Goal: Transaction & Acquisition: Purchase product/service

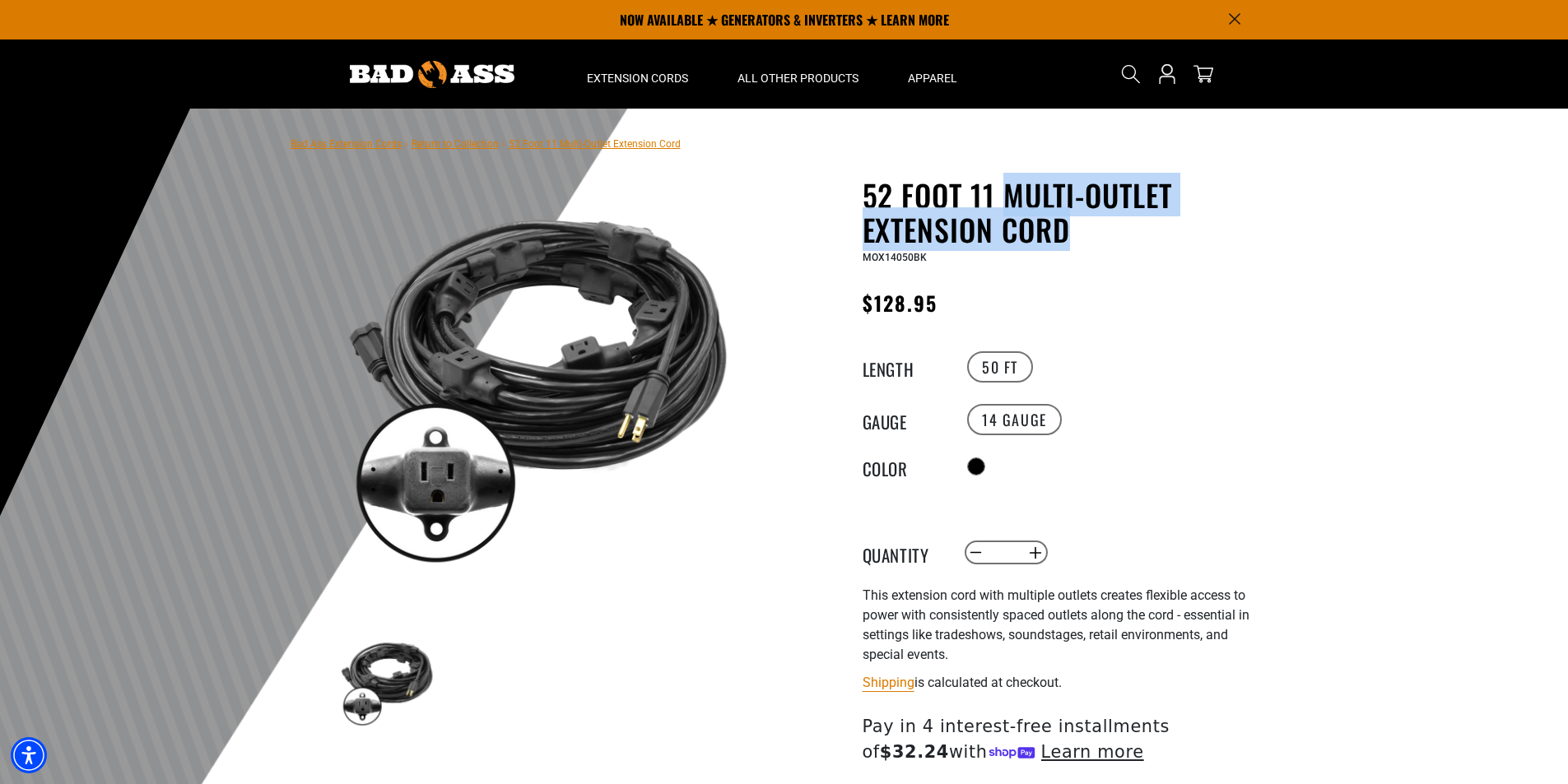
drag, startPoint x: 1005, startPoint y: 191, endPoint x: 1075, endPoint y: 236, distance: 83.2
click at [1082, 240] on h1 "52 Foot 11 Multi-Outlet Extension Cord" at bounding box center [1064, 212] width 403 height 69
copy h1 "Multi-Outlet Extension Cord"
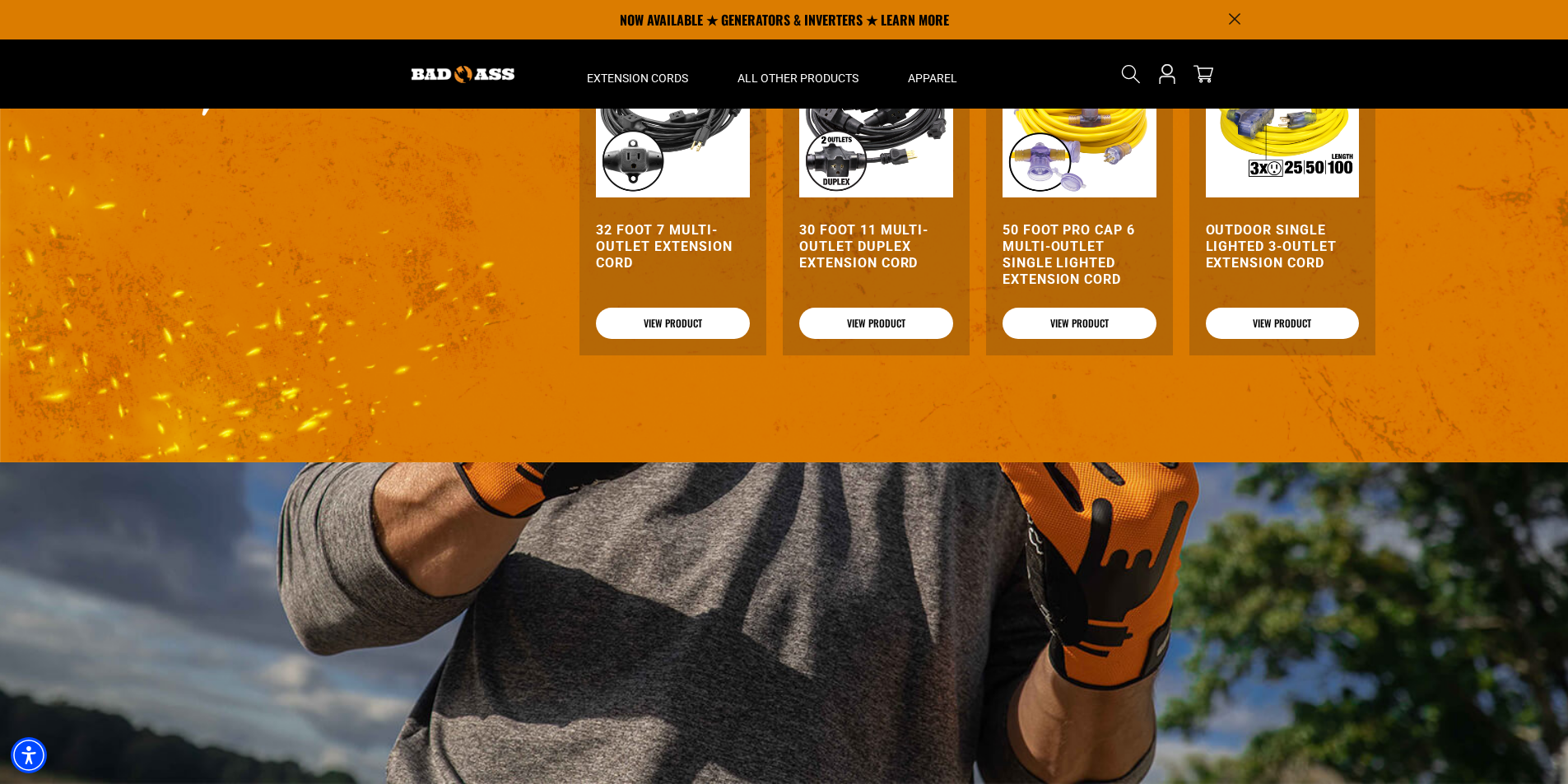
scroll to position [1509, 0]
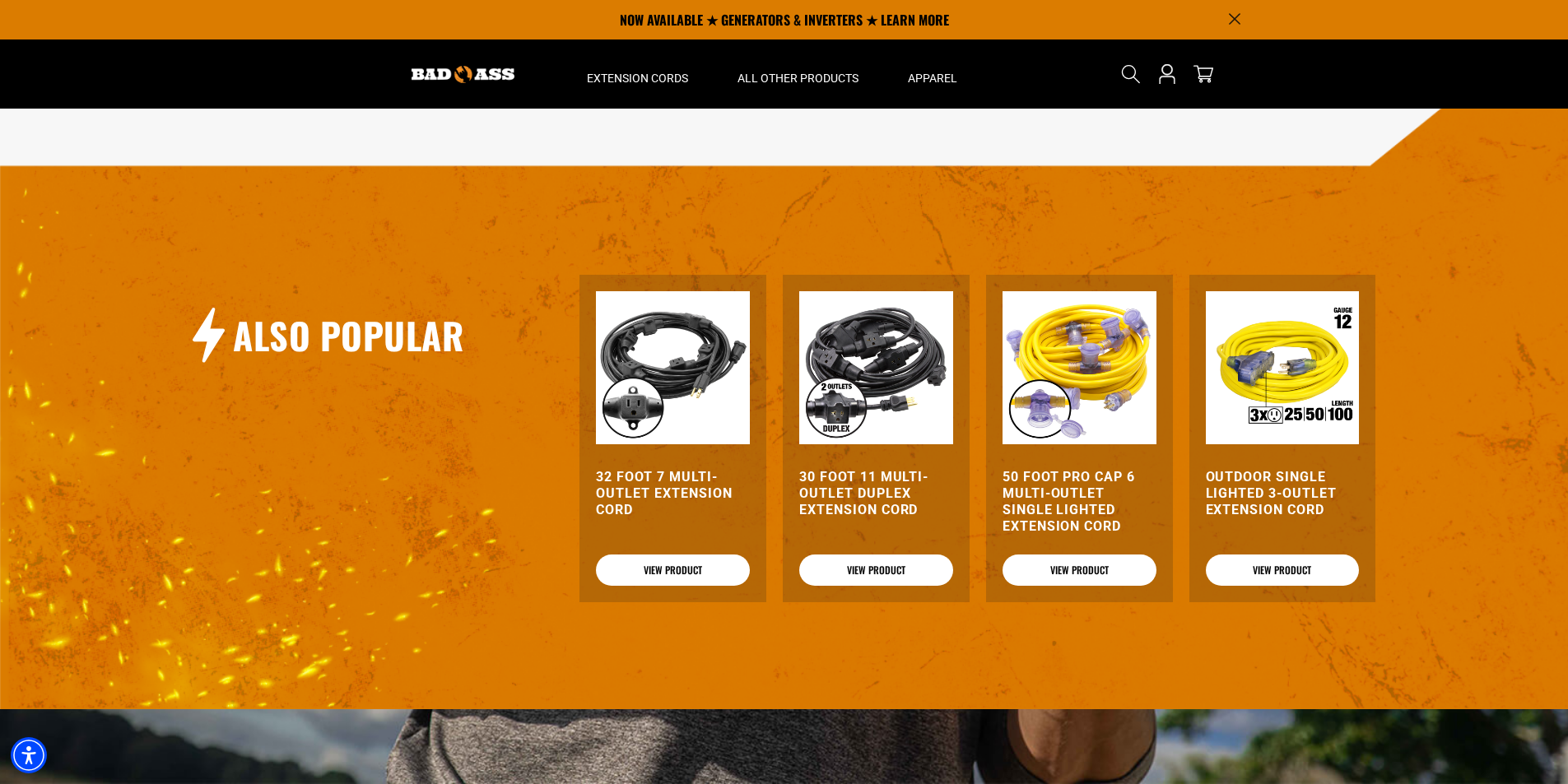
click at [1071, 502] on h3 "50 Foot Pro Cap 6 Multi-Outlet Single Lighted Extension Cord" at bounding box center [1080, 501] width 154 height 65
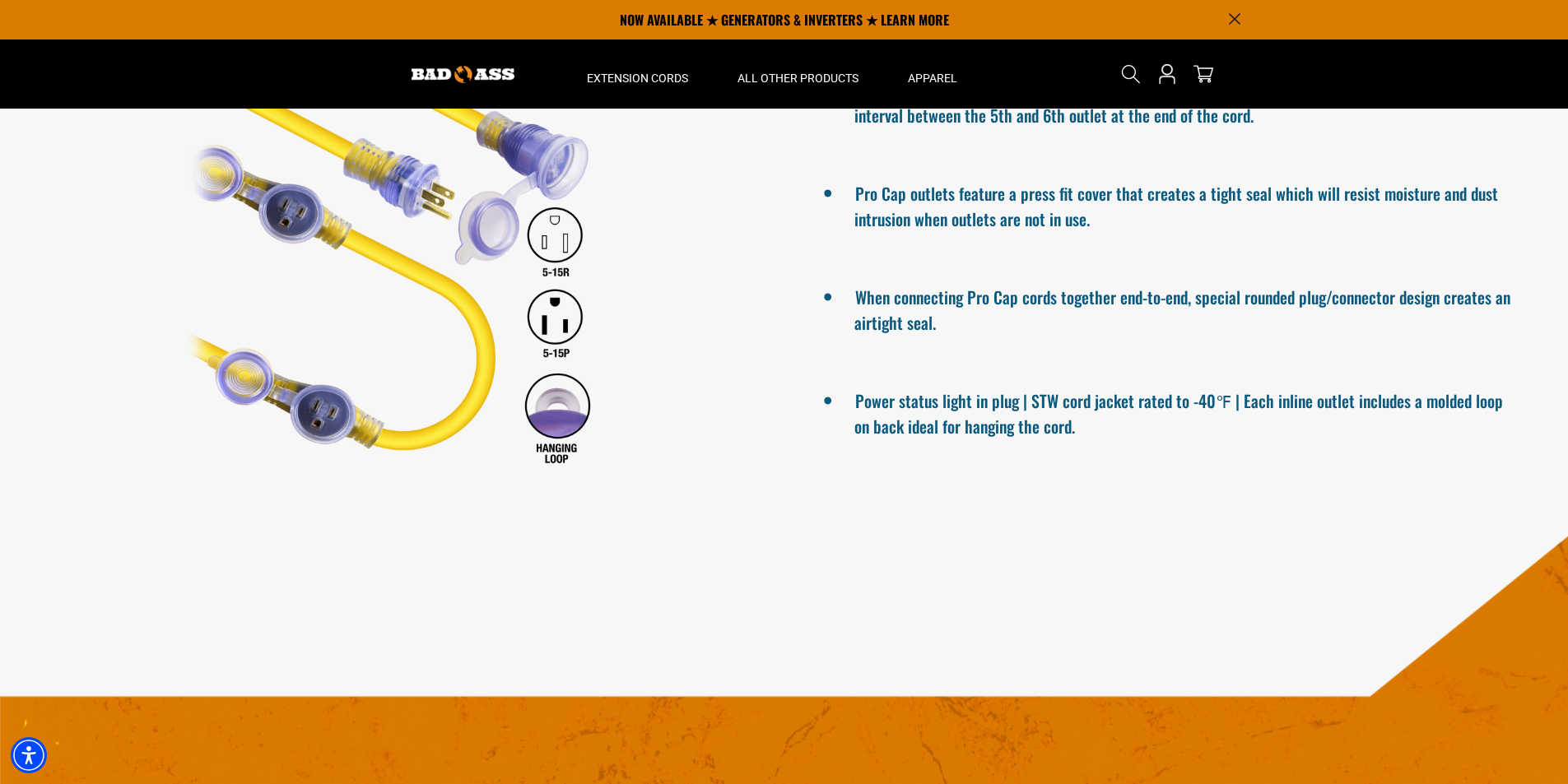
scroll to position [1152, 0]
